Goal: Find specific page/section: Find specific page/section

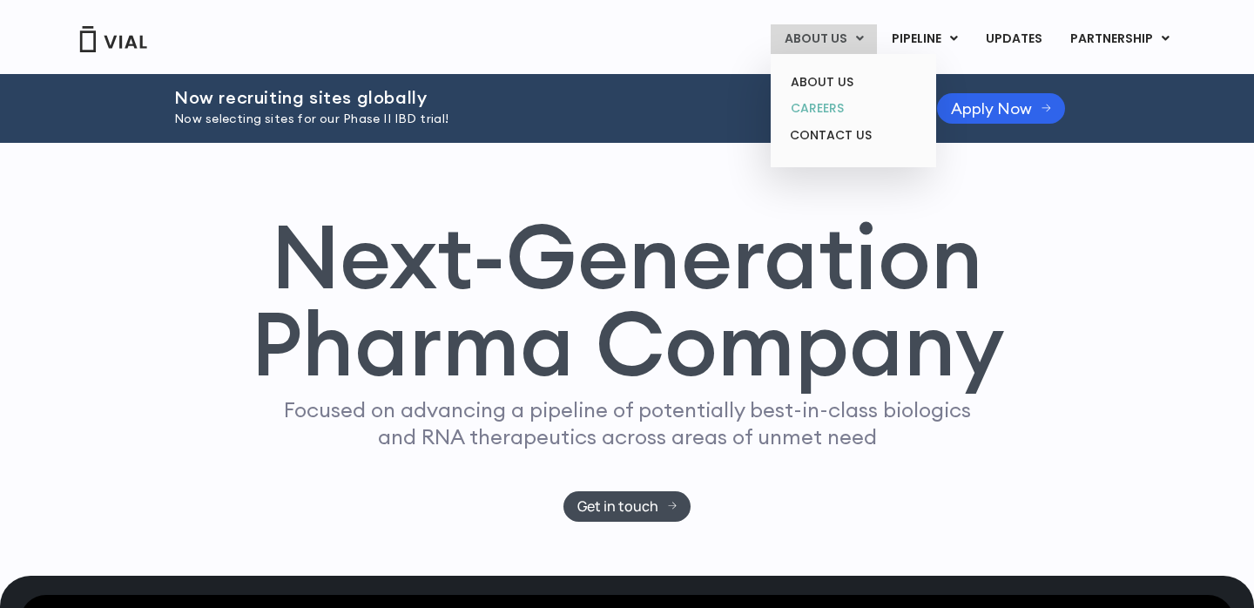
click at [825, 115] on link "CAREERS" at bounding box center [853, 108] width 152 height 27
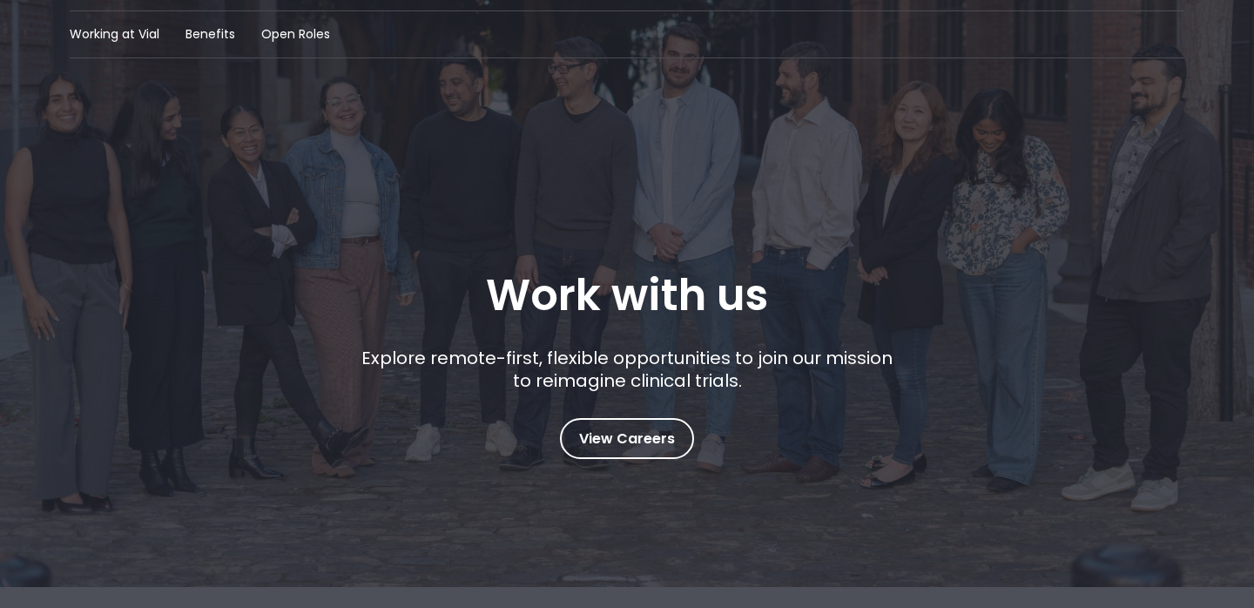
scroll to position [82, 0]
click at [591, 438] on span "View Careers" at bounding box center [627, 438] width 96 height 23
